Goal: Browse casually

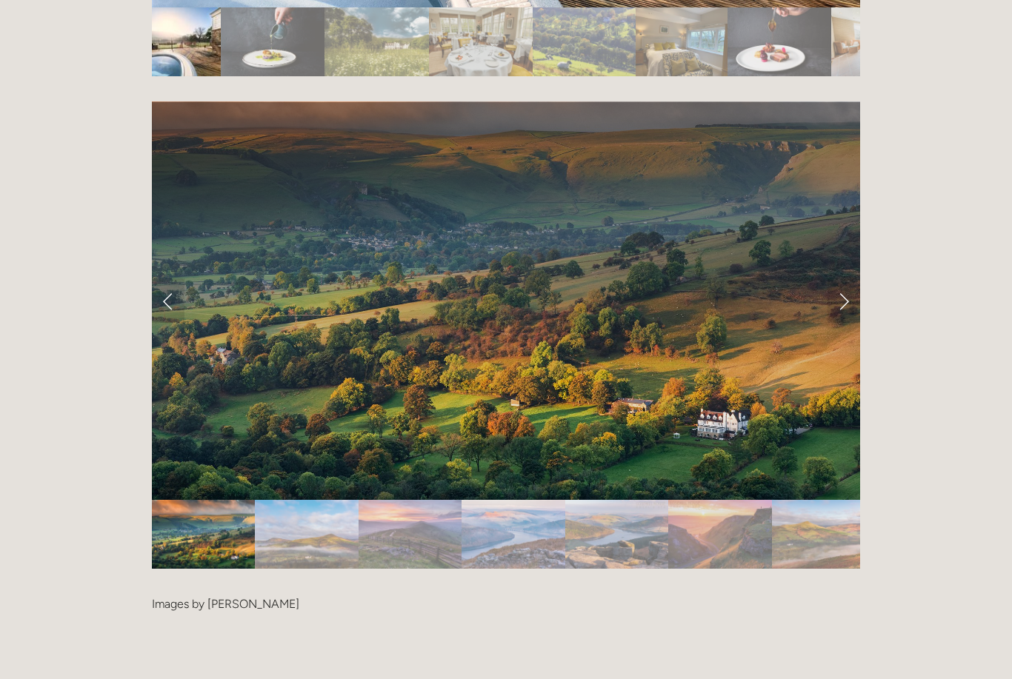
scroll to position [3032, 0]
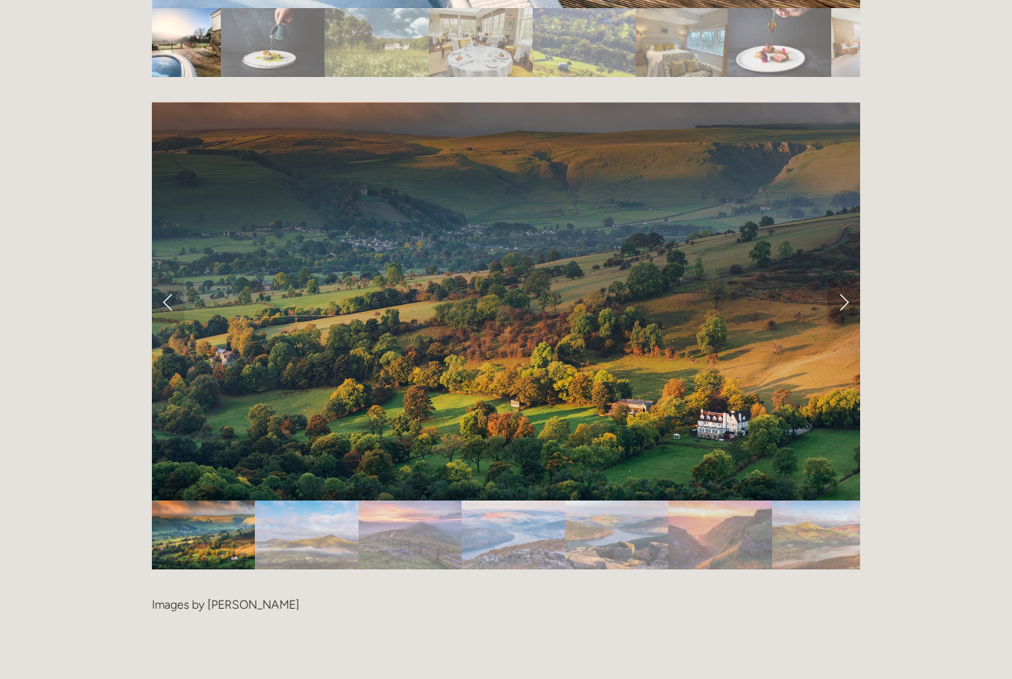
click at [840, 279] on link "Next Slide" at bounding box center [844, 301] width 33 height 44
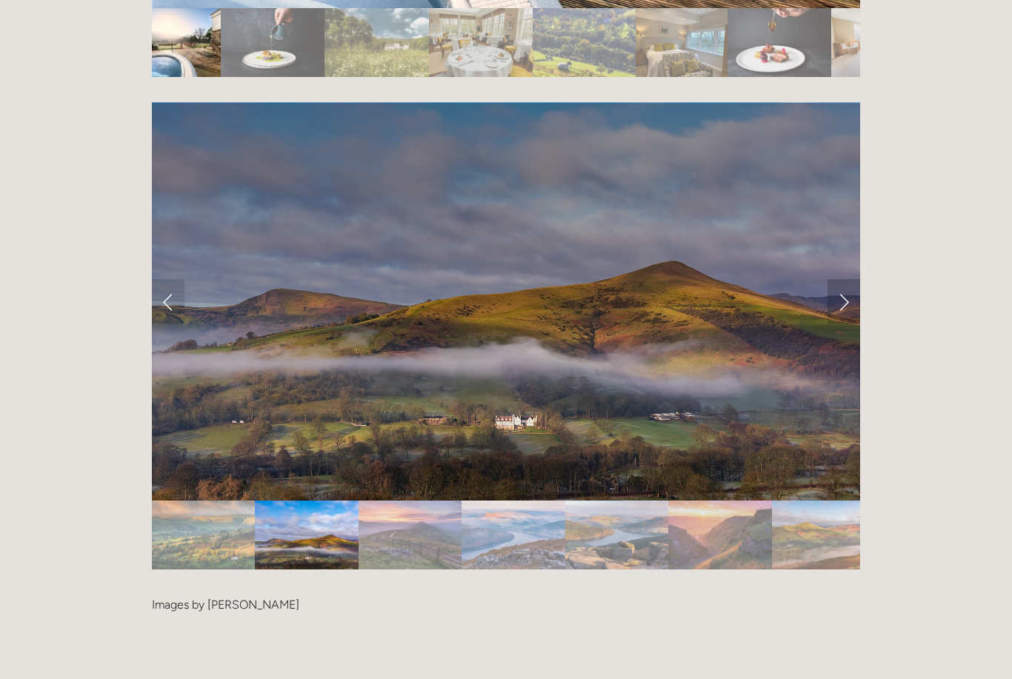
click at [839, 279] on link "Next Slide" at bounding box center [844, 301] width 33 height 44
click at [842, 279] on link "Next Slide" at bounding box center [844, 301] width 33 height 44
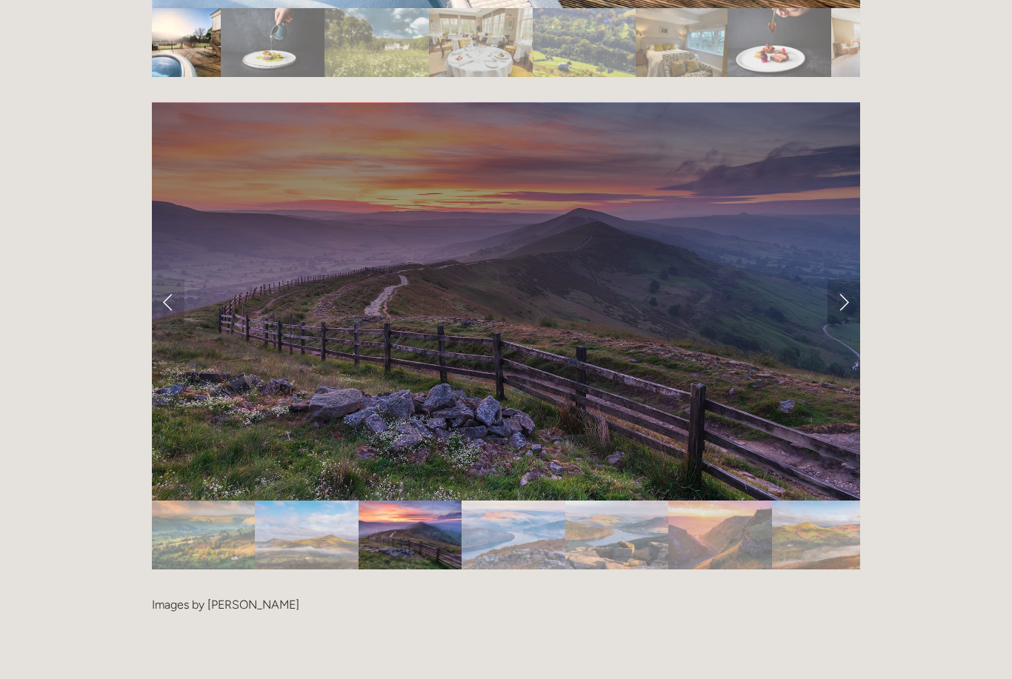
click at [850, 279] on link "Next Slide" at bounding box center [844, 301] width 33 height 44
click at [841, 279] on link "Next Slide" at bounding box center [844, 301] width 33 height 44
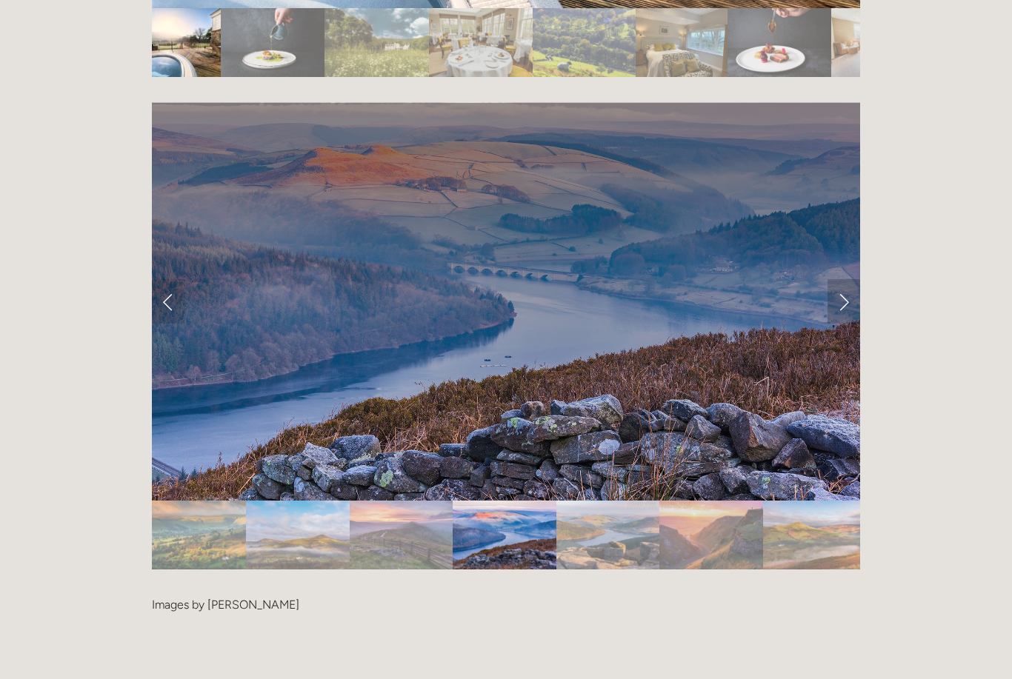
click at [847, 279] on link "Next Slide" at bounding box center [844, 301] width 33 height 44
click at [839, 279] on link "Next Slide" at bounding box center [844, 301] width 33 height 44
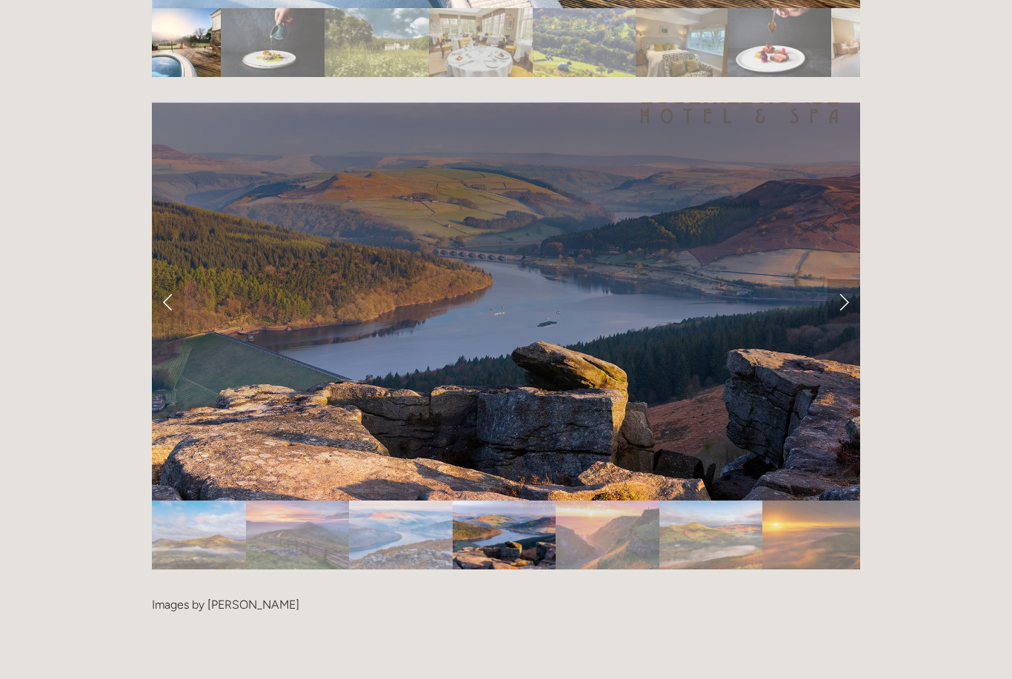
click at [842, 279] on link "Next Slide" at bounding box center [844, 301] width 33 height 44
click at [845, 279] on link "Next Slide" at bounding box center [844, 301] width 33 height 44
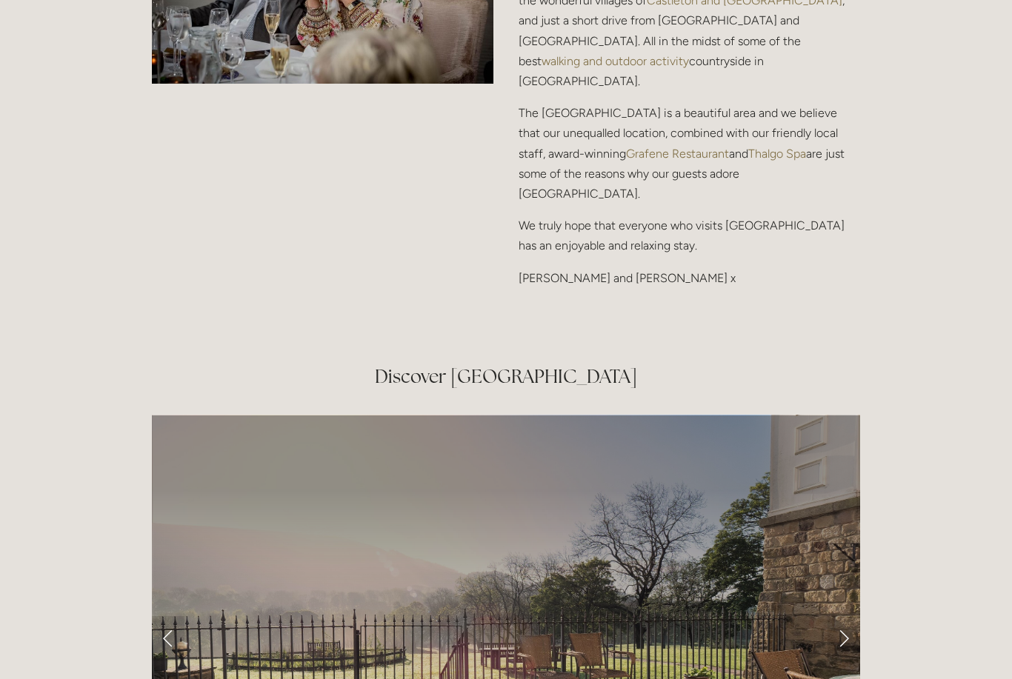
scroll to position [2172, 0]
